Goal: Navigation & Orientation: Find specific page/section

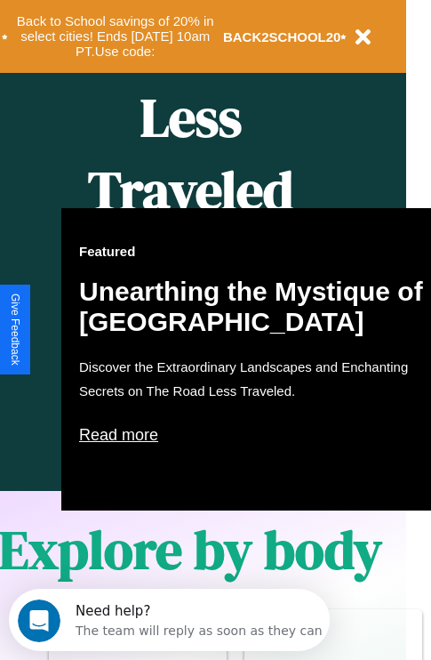
scroll to position [887, 28]
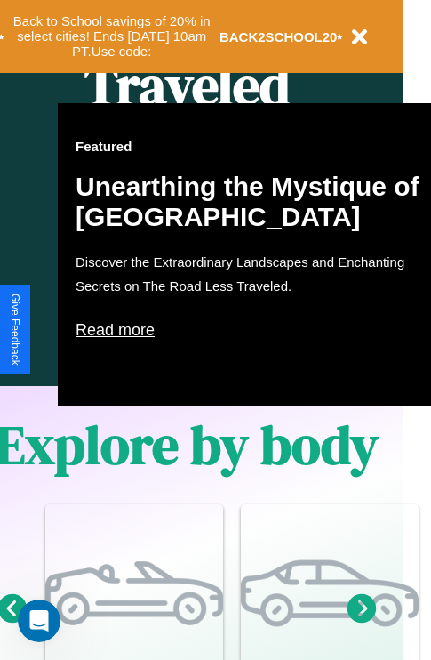
click at [253, 330] on p "Read more" at bounding box center [254, 330] width 356 height 28
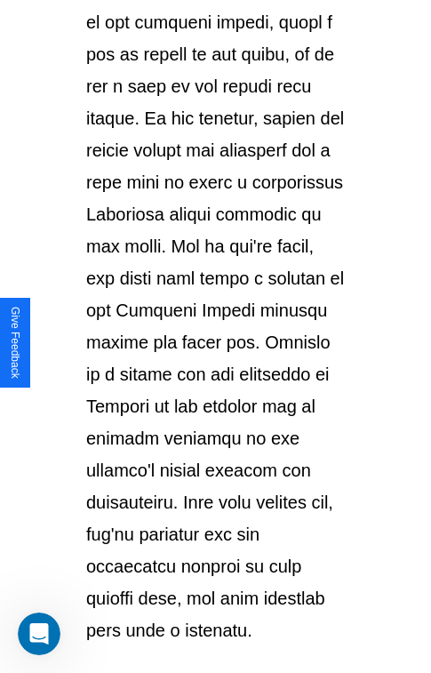
scroll to position [3075, 0]
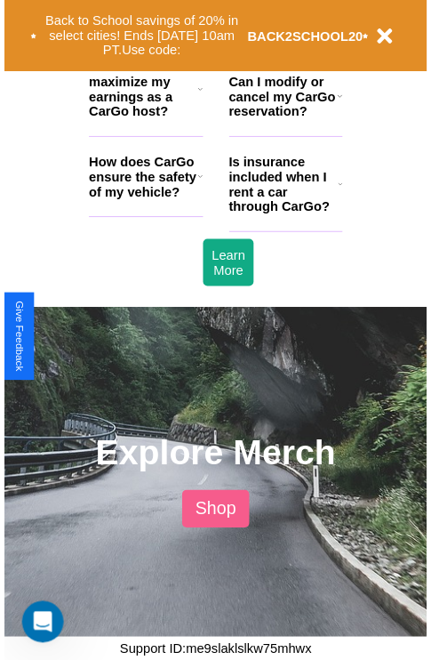
scroll to position [887, 28]
